Goal: Task Accomplishment & Management: Use online tool/utility

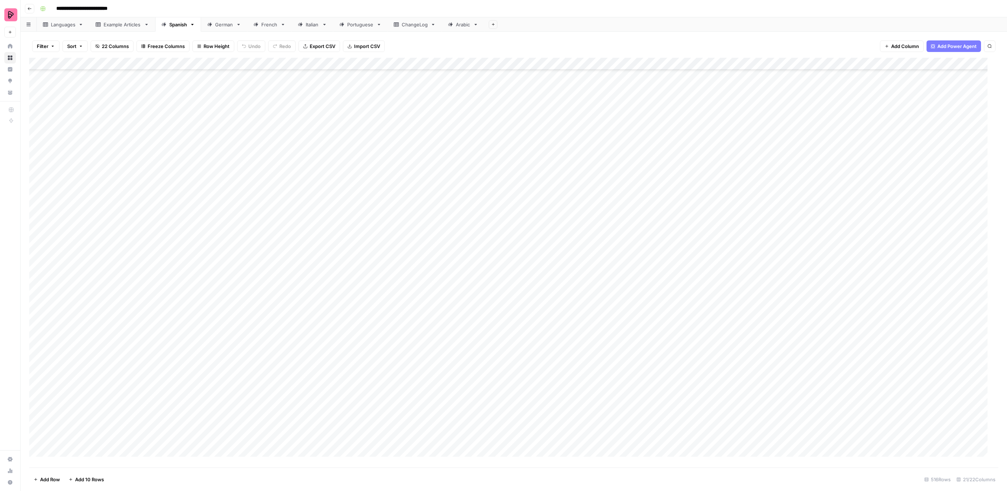
scroll to position [5956, 0]
click at [222, 24] on div "German" at bounding box center [224, 24] width 18 height 7
click at [632, 179] on div "Add Column" at bounding box center [513, 263] width 969 height 410
click at [632, 180] on div "Add Column" at bounding box center [513, 263] width 969 height 410
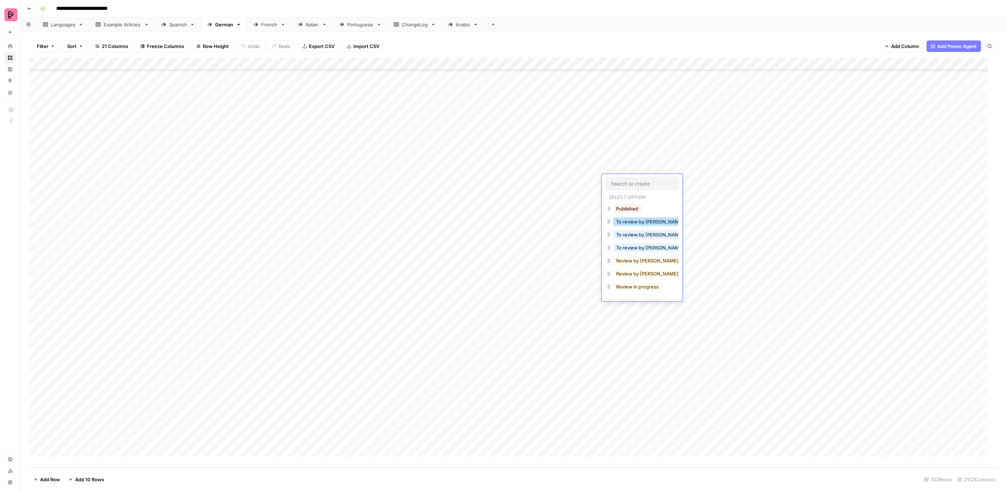
click at [632, 220] on button "To review by [PERSON_NAME]" at bounding box center [650, 221] width 74 height 9
click at [625, 168] on div "Add Column" at bounding box center [513, 263] width 969 height 410
click at [633, 180] on div "Add Column" at bounding box center [513, 263] width 969 height 410
click at [633, 178] on div "Add Column" at bounding box center [513, 263] width 969 height 410
click at [639, 247] on button "To review by [PERSON_NAME]" at bounding box center [650, 247] width 74 height 9
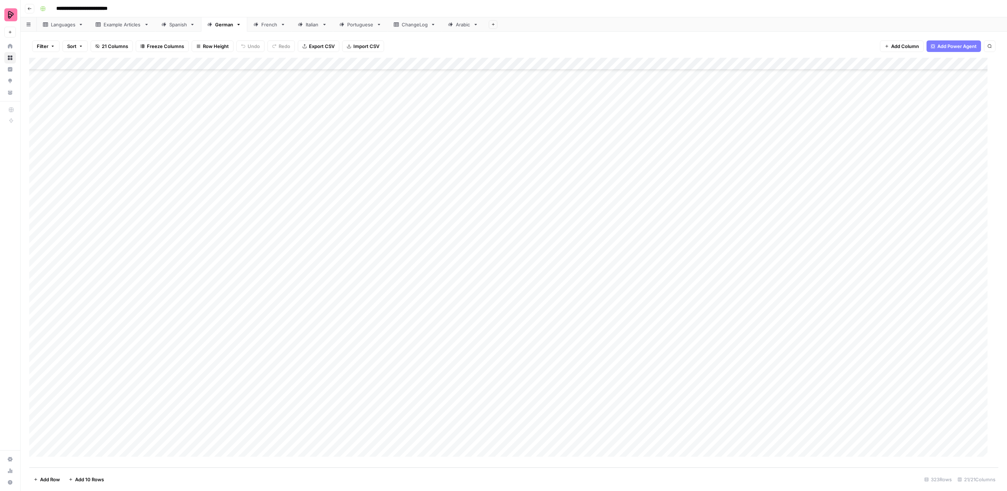
click at [631, 192] on div "Add Column" at bounding box center [513, 263] width 969 height 410
click at [628, 170] on div "Add Column" at bounding box center [513, 263] width 969 height 410
click at [636, 234] on button "To review by [PERSON_NAME]" at bounding box center [650, 235] width 74 height 9
click at [621, 151] on div "Add Column" at bounding box center [513, 263] width 969 height 410
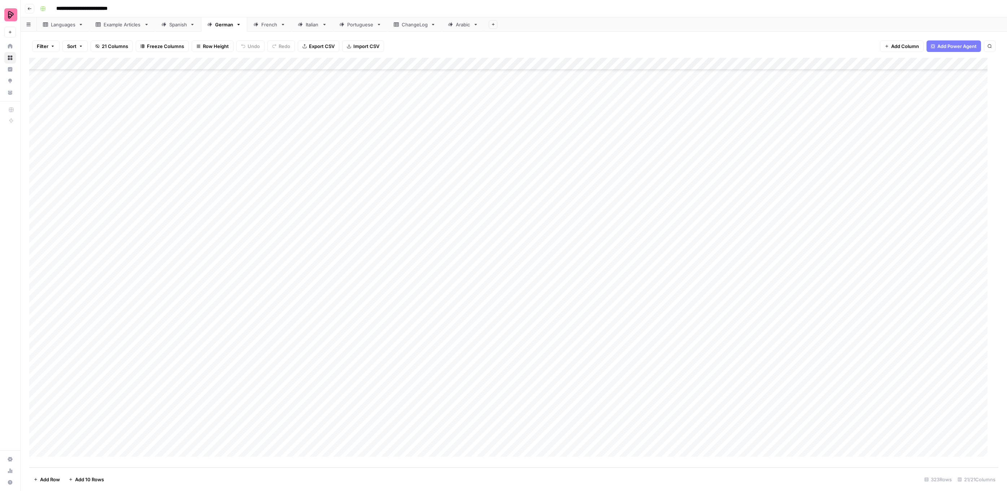
click at [621, 151] on div "Add Column" at bounding box center [513, 263] width 969 height 410
click at [632, 224] on button "To review by [PERSON_NAME]" at bounding box center [650, 223] width 74 height 9
click at [620, 142] on div "Add Column" at bounding box center [513, 263] width 969 height 410
click at [628, 210] on button "To review by [PERSON_NAME]" at bounding box center [650, 210] width 74 height 9
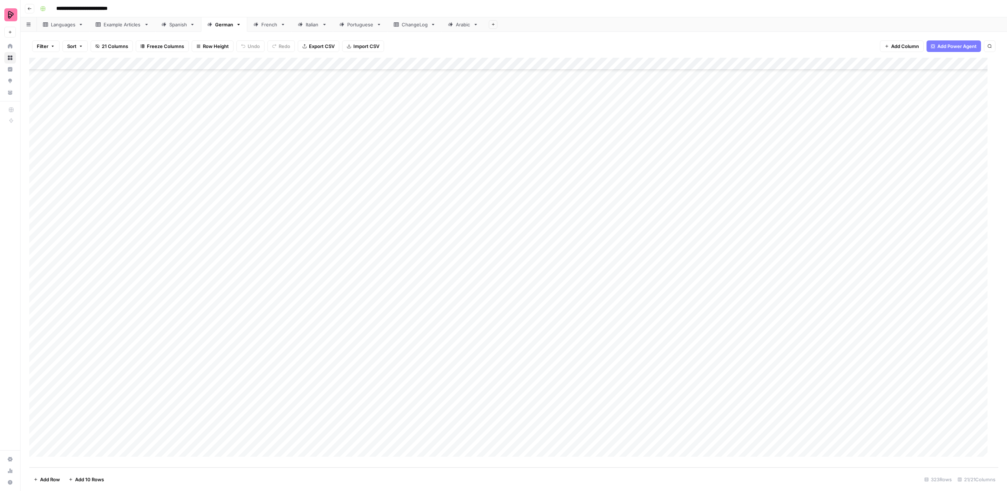
click at [622, 125] on div "Add Column" at bounding box center [513, 263] width 969 height 410
click at [639, 187] on button "To review by [PERSON_NAME]" at bounding box center [650, 186] width 74 height 9
click at [621, 131] on div "Add Column" at bounding box center [513, 263] width 969 height 410
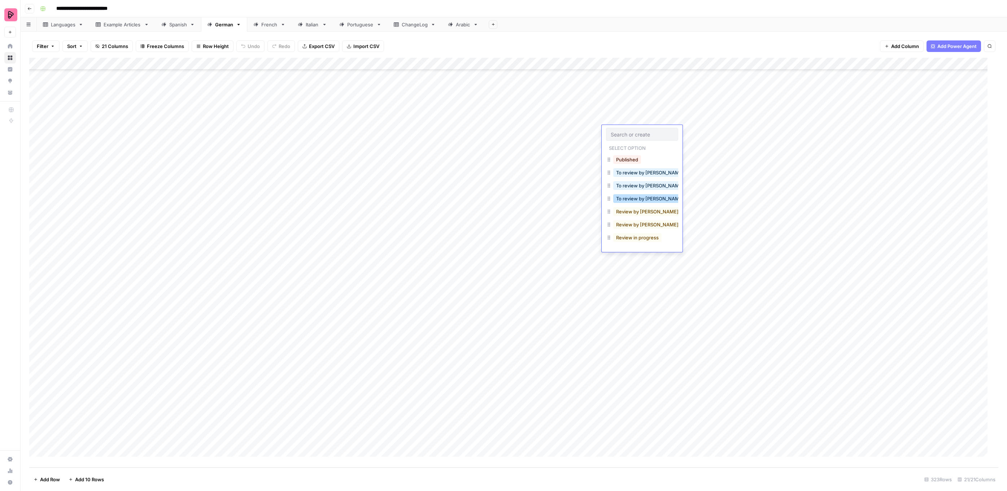
drag, startPoint x: 631, startPoint y: 198, endPoint x: 628, endPoint y: 169, distance: 29.3
click at [631, 198] on button "To review by [PERSON_NAME]" at bounding box center [650, 198] width 74 height 9
click at [621, 103] on div "Add Column" at bounding box center [513, 263] width 969 height 410
click at [641, 174] on button "To review by [PERSON_NAME]" at bounding box center [650, 174] width 74 height 9
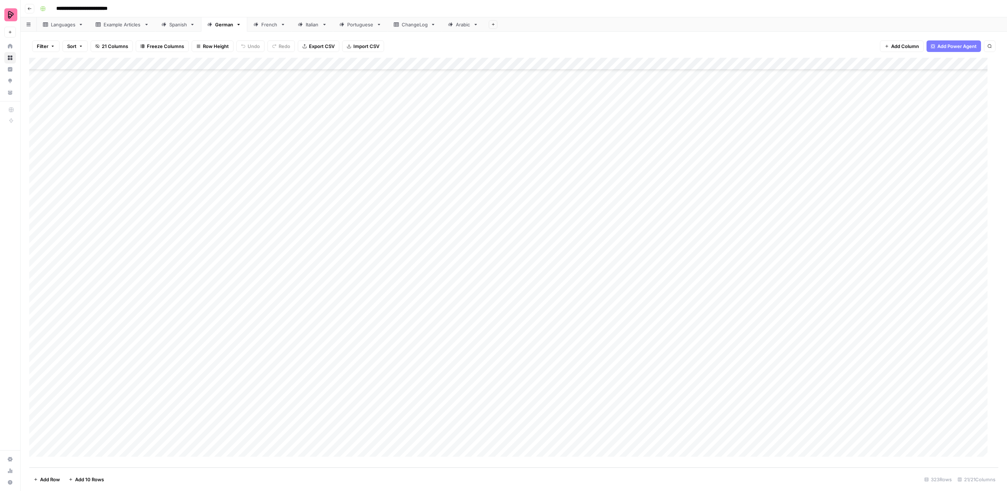
click at [623, 88] on div "Add Column" at bounding box center [513, 263] width 969 height 410
click at [638, 147] on button "To review by [PERSON_NAME]" at bounding box center [650, 149] width 74 height 9
click at [625, 97] on div "Add Column" at bounding box center [513, 263] width 969 height 410
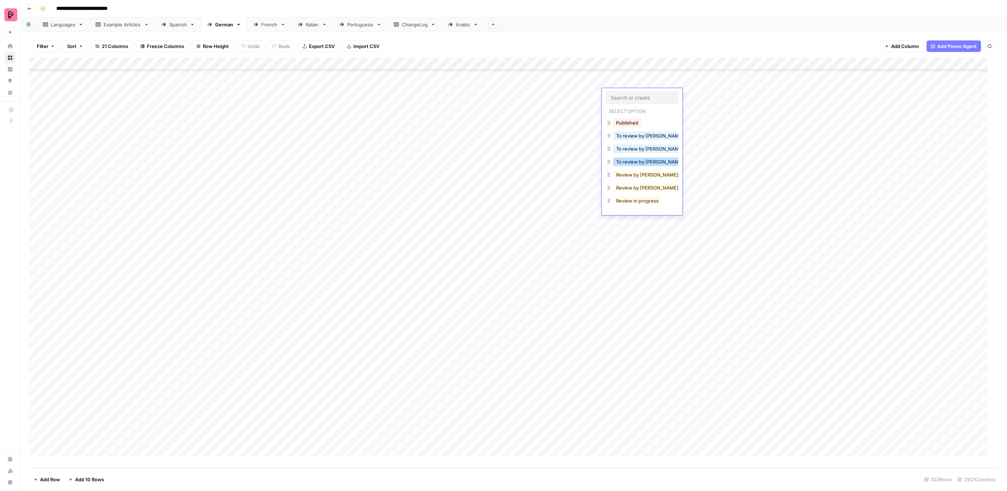
click at [632, 159] on button "To review by [PERSON_NAME]" at bounding box center [650, 161] width 74 height 9
click at [712, 29] on div "Add Sheet" at bounding box center [745, 24] width 523 height 14
click at [178, 26] on div "Spanish" at bounding box center [178, 24] width 18 height 7
click at [223, 25] on div "German" at bounding box center [224, 24] width 18 height 7
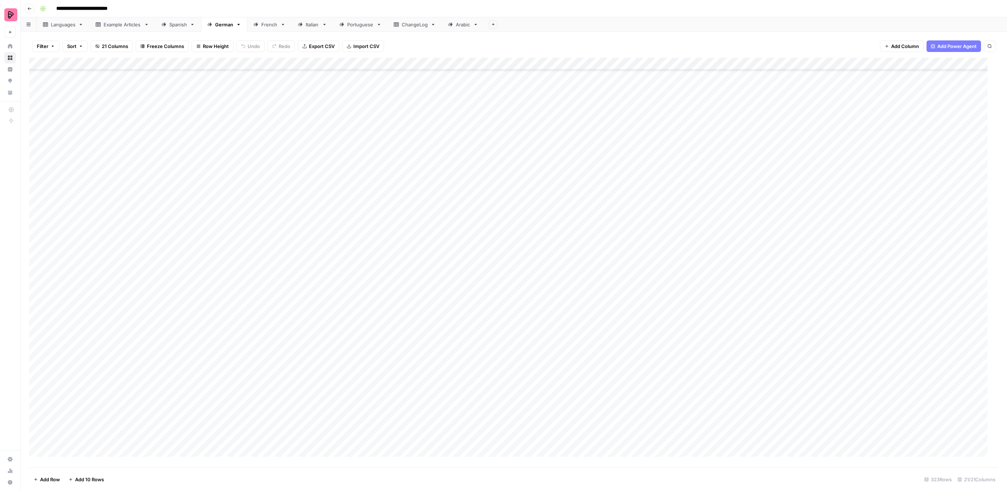
scroll to position [3588, 0]
